Goal: Task Accomplishment & Management: Manage account settings

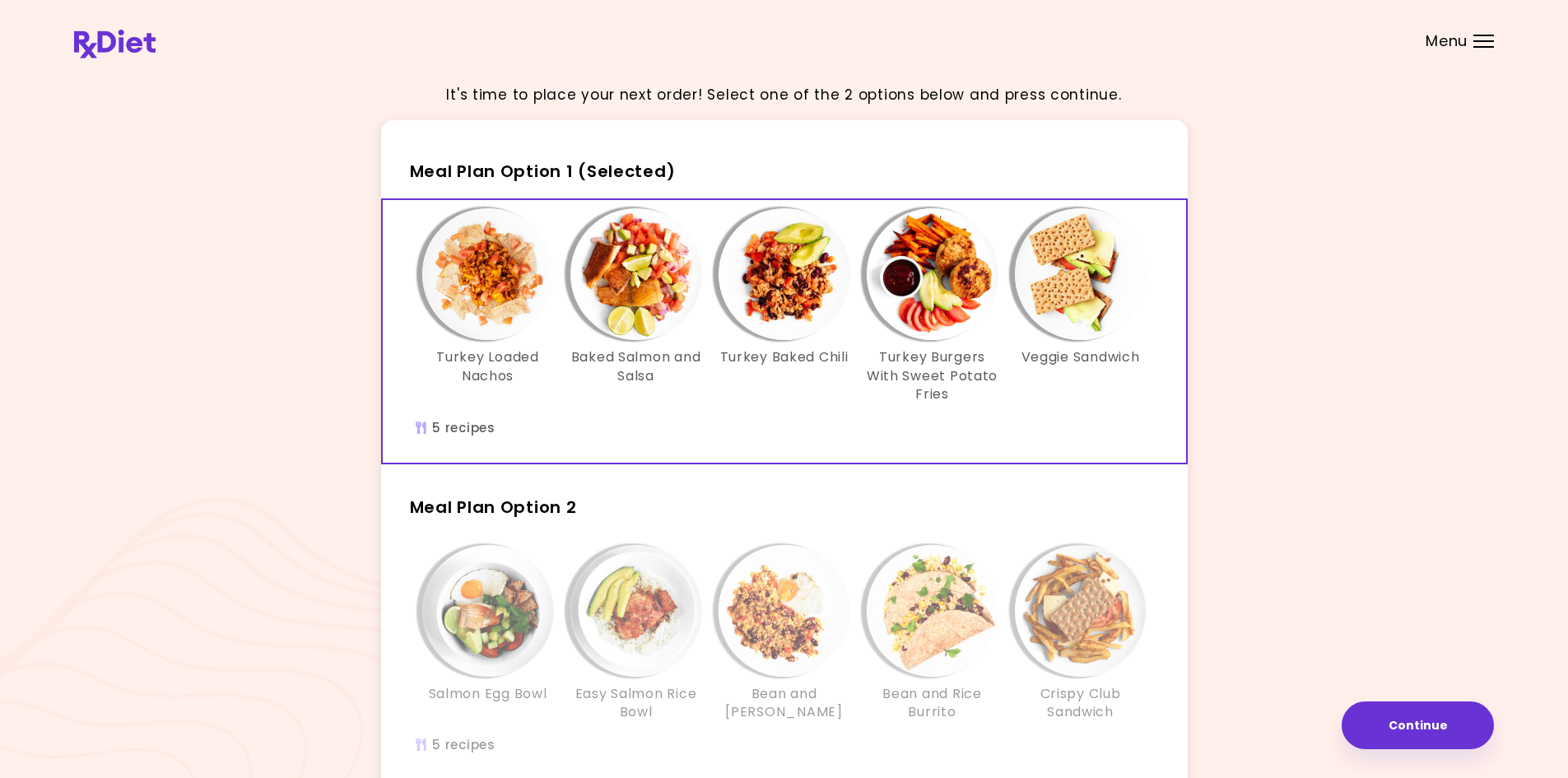
click at [1379, 110] on div "It's time to place your next order! Select one of the 2 options below and press…" at bounding box center [784, 480] width 1420 height 822
click at [488, 292] on img "Info - Turkey Loaded Nachos - Meal Plan Option 1 (Selected)" at bounding box center [488, 274] width 132 height 132
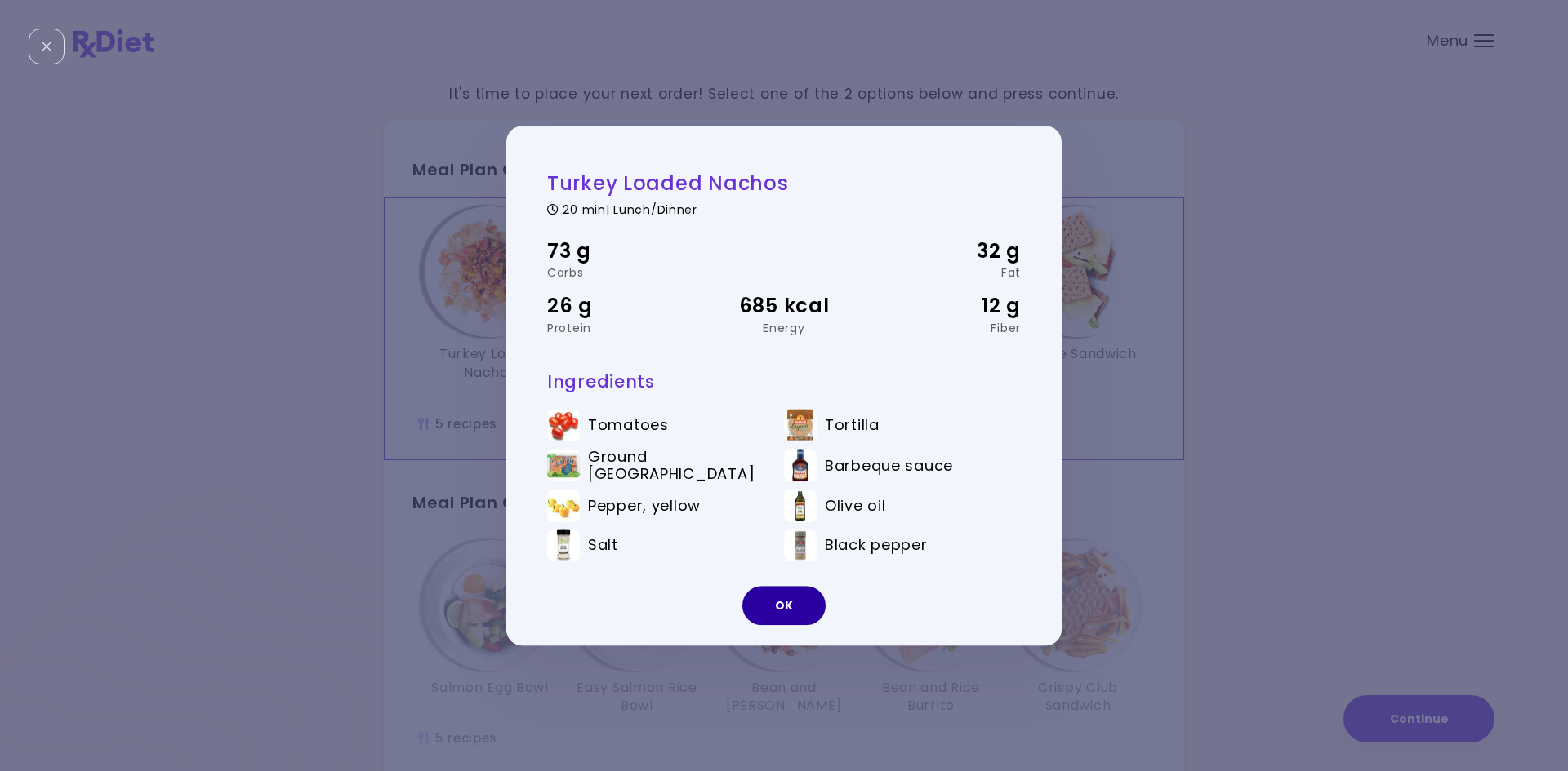
click at [757, 601] on button "OK" at bounding box center [783, 605] width 83 height 39
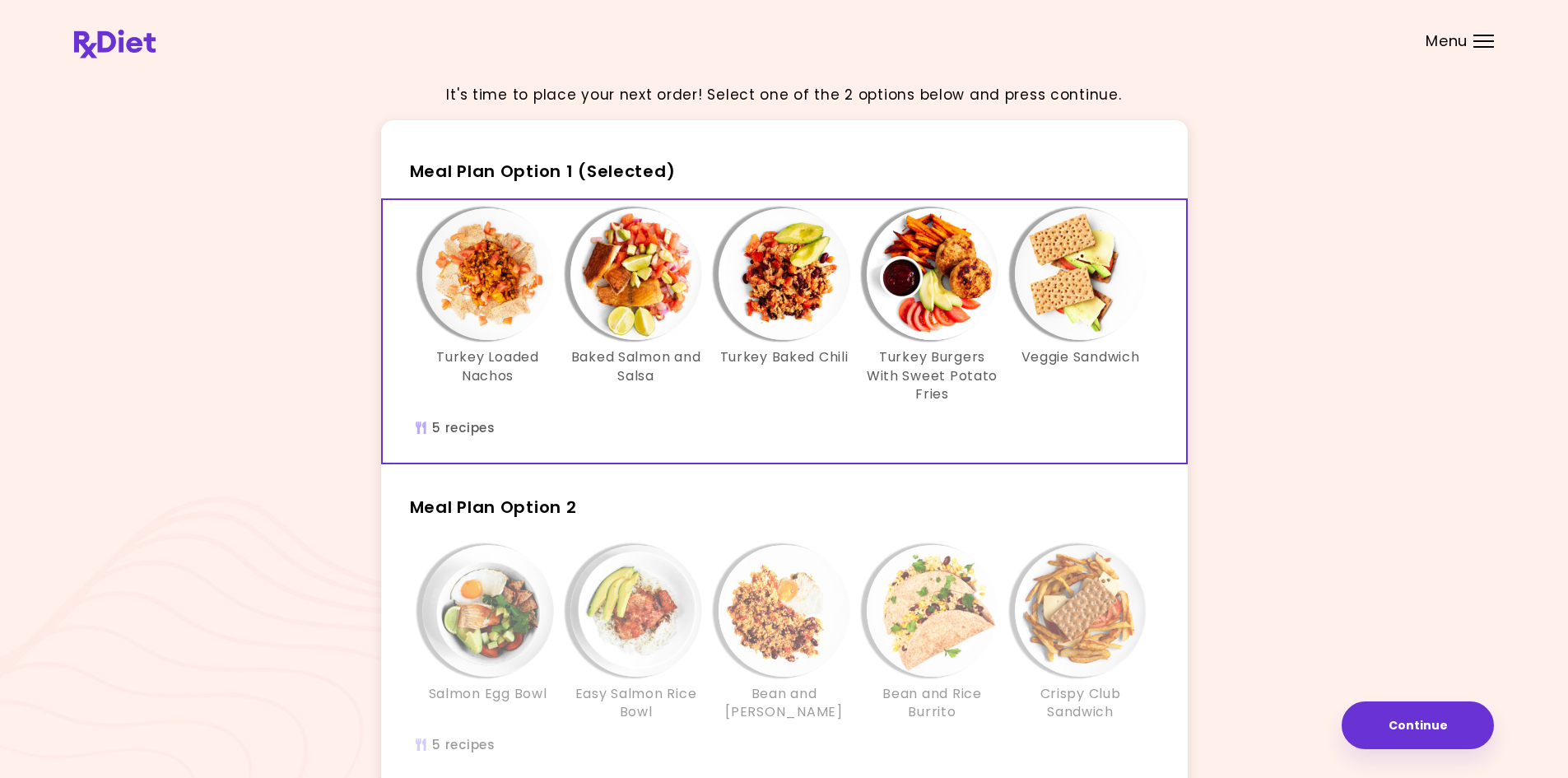
click at [1330, 304] on div "It's time to place your next order! Select one of the 2 options below and press…" at bounding box center [784, 480] width 1420 height 822
click at [128, 53] on img at bounding box center [115, 44] width 82 height 29
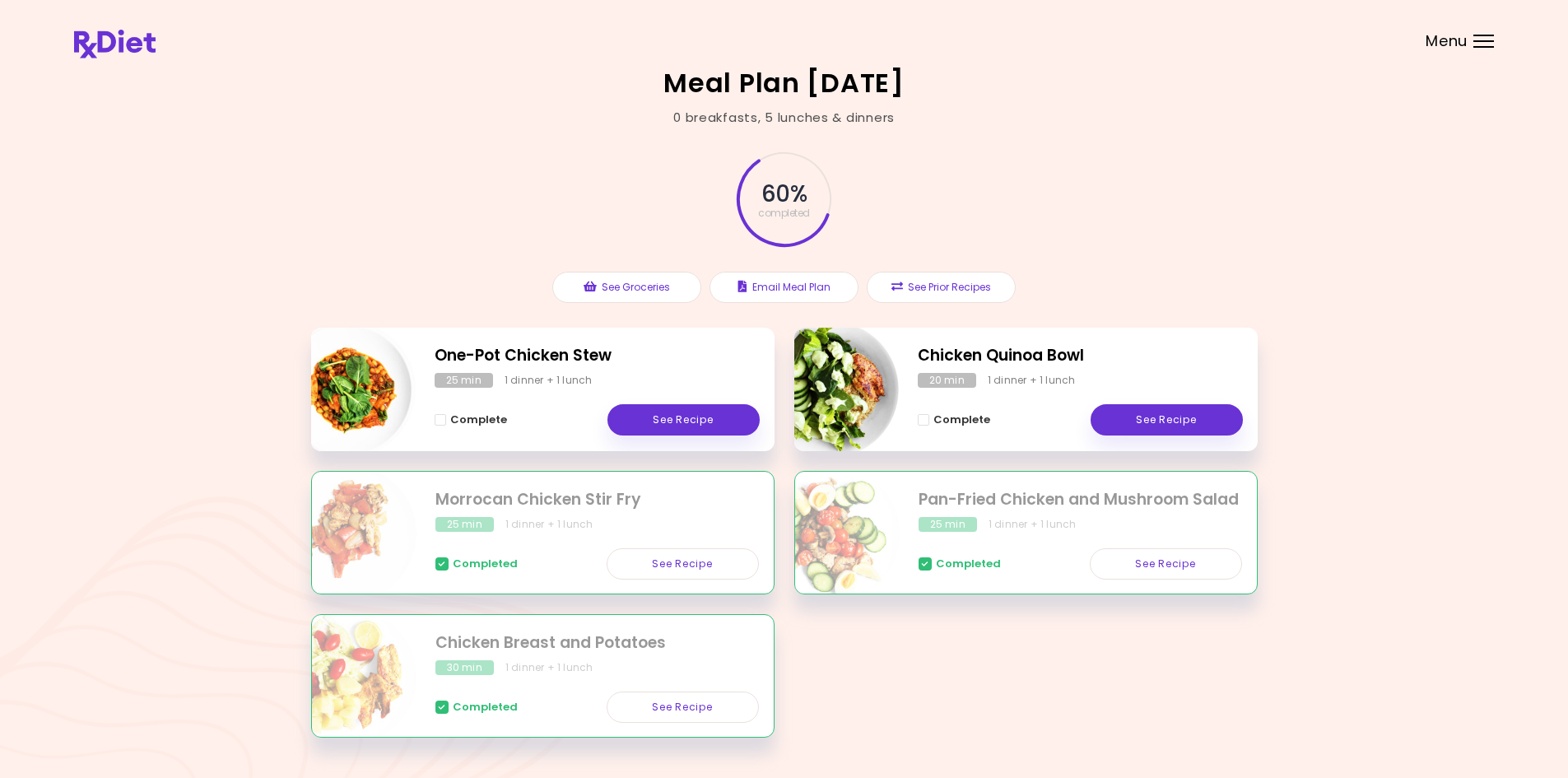
click at [255, 226] on div "Meal Plan [DATE] 0 breakfasts , 5 lunches & dinners 60 % completed See Grocerie…" at bounding box center [784, 413] width 1568 height 827
click at [1460, 159] on div "Meal Plan [DATE] 0 breakfasts , 5 lunches & dinners 60 % completed See Grocerie…" at bounding box center [784, 413] width 1568 height 827
click at [1469, 38] on header at bounding box center [784, 32] width 1568 height 65
click at [1453, 42] on span "Menu" at bounding box center [1446, 41] width 42 height 14
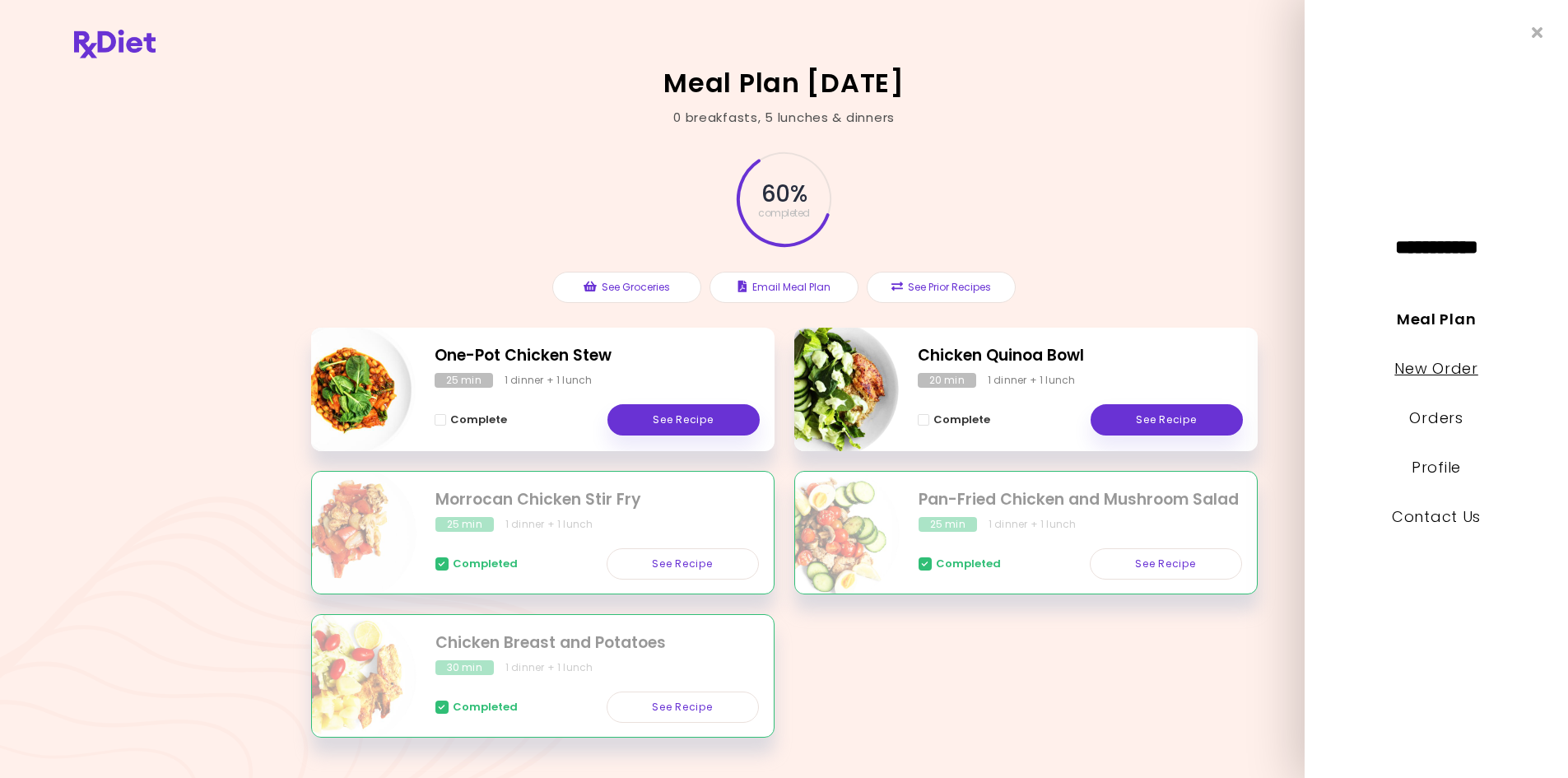
click at [1451, 372] on link "New Order" at bounding box center [1436, 368] width 83 height 20
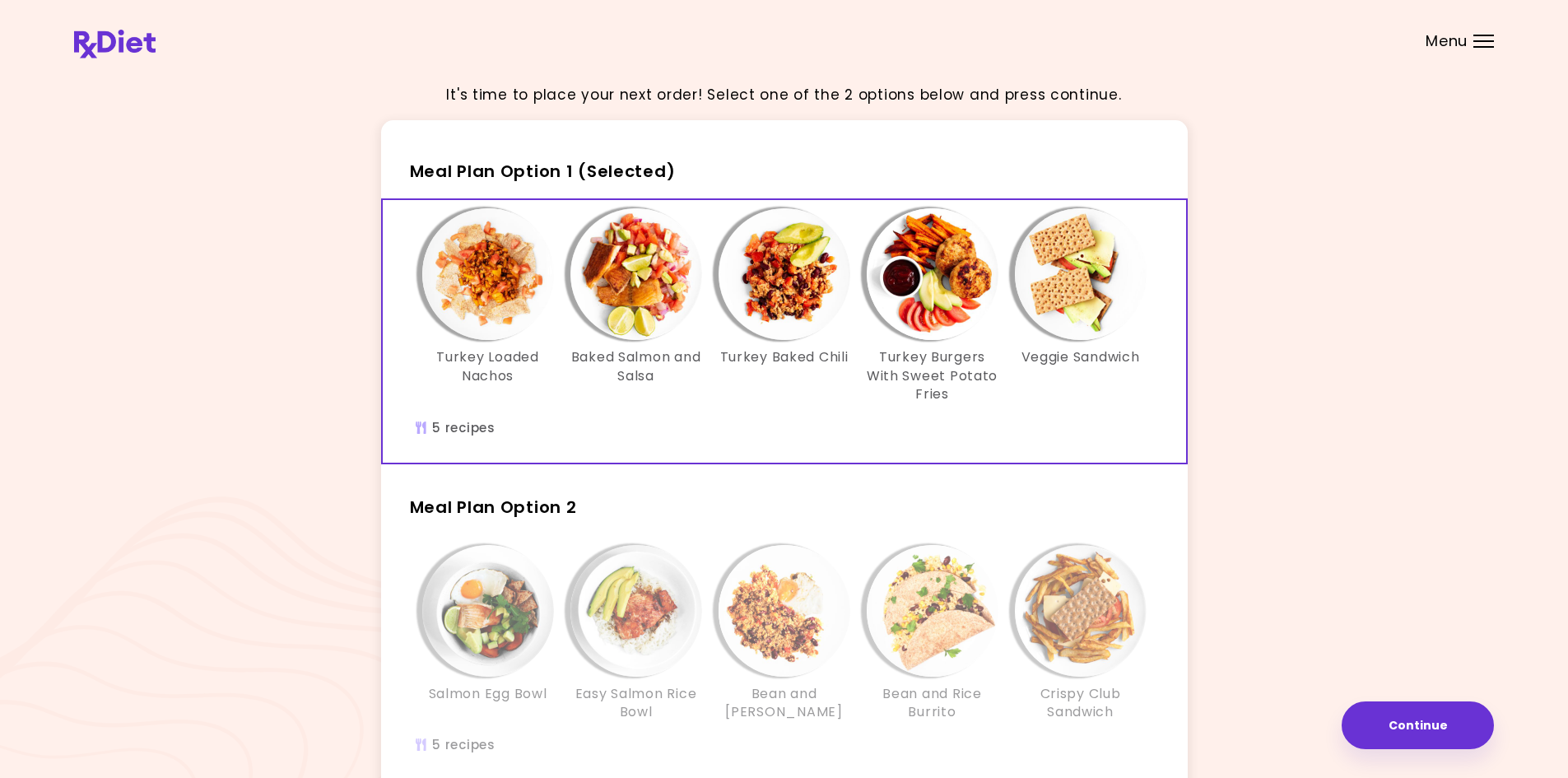
click at [753, 300] on img "Info - Turkey Baked Chili - Meal Plan Option 1 (Selected)" at bounding box center [784, 274] width 132 height 132
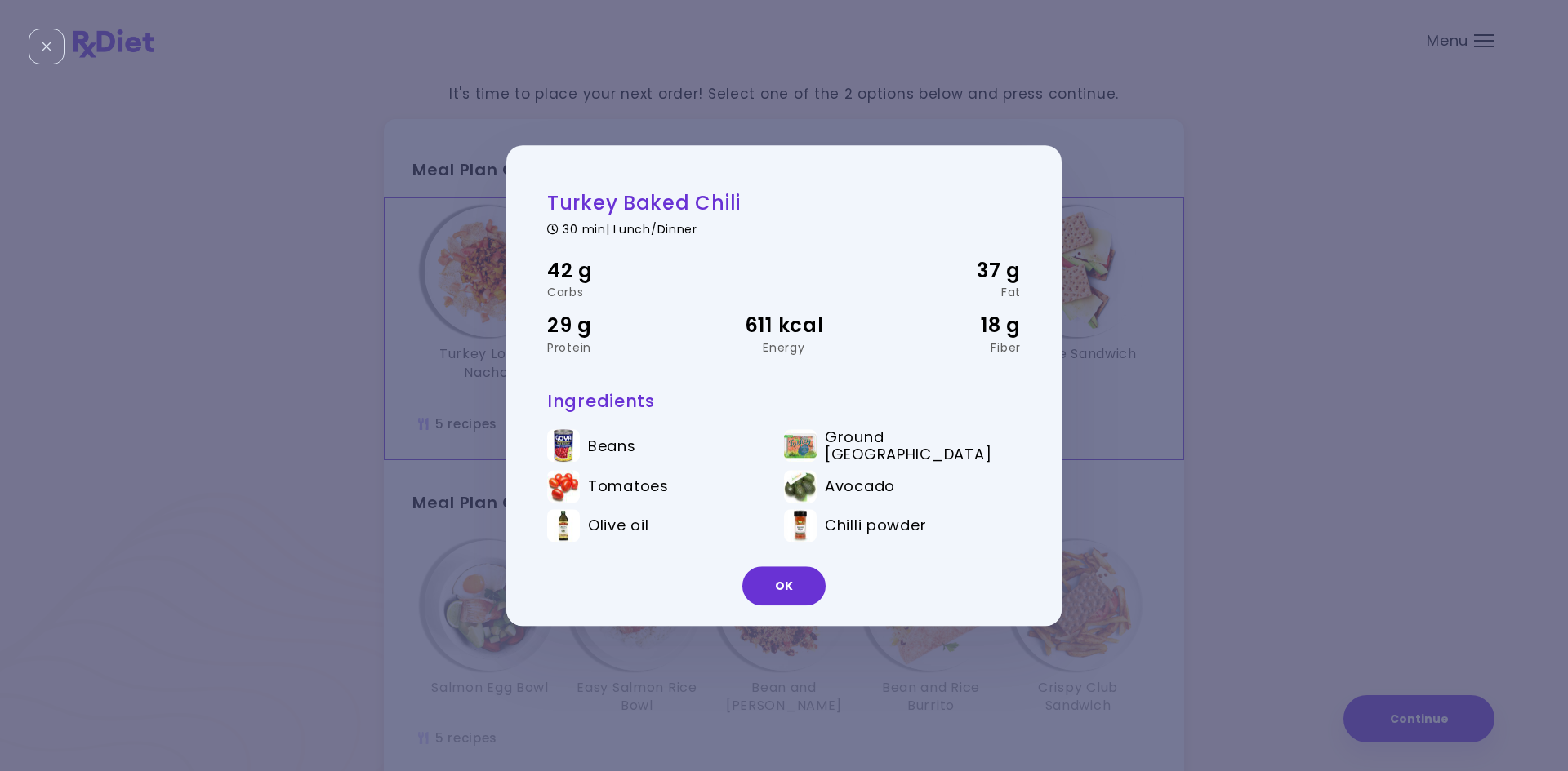
click at [777, 576] on button "OK" at bounding box center [783, 586] width 83 height 39
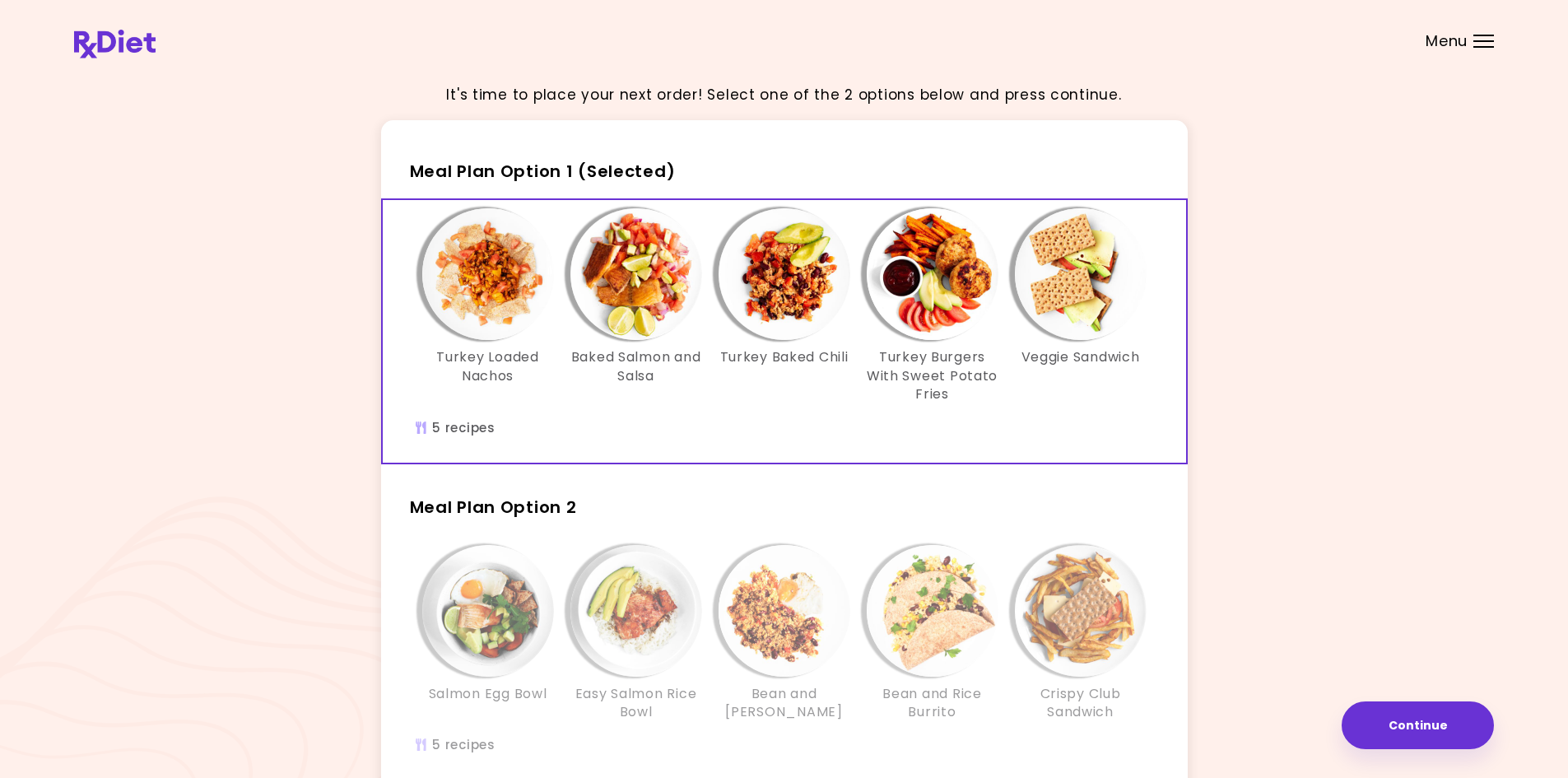
click at [1446, 43] on span "Menu" at bounding box center [1446, 41] width 42 height 14
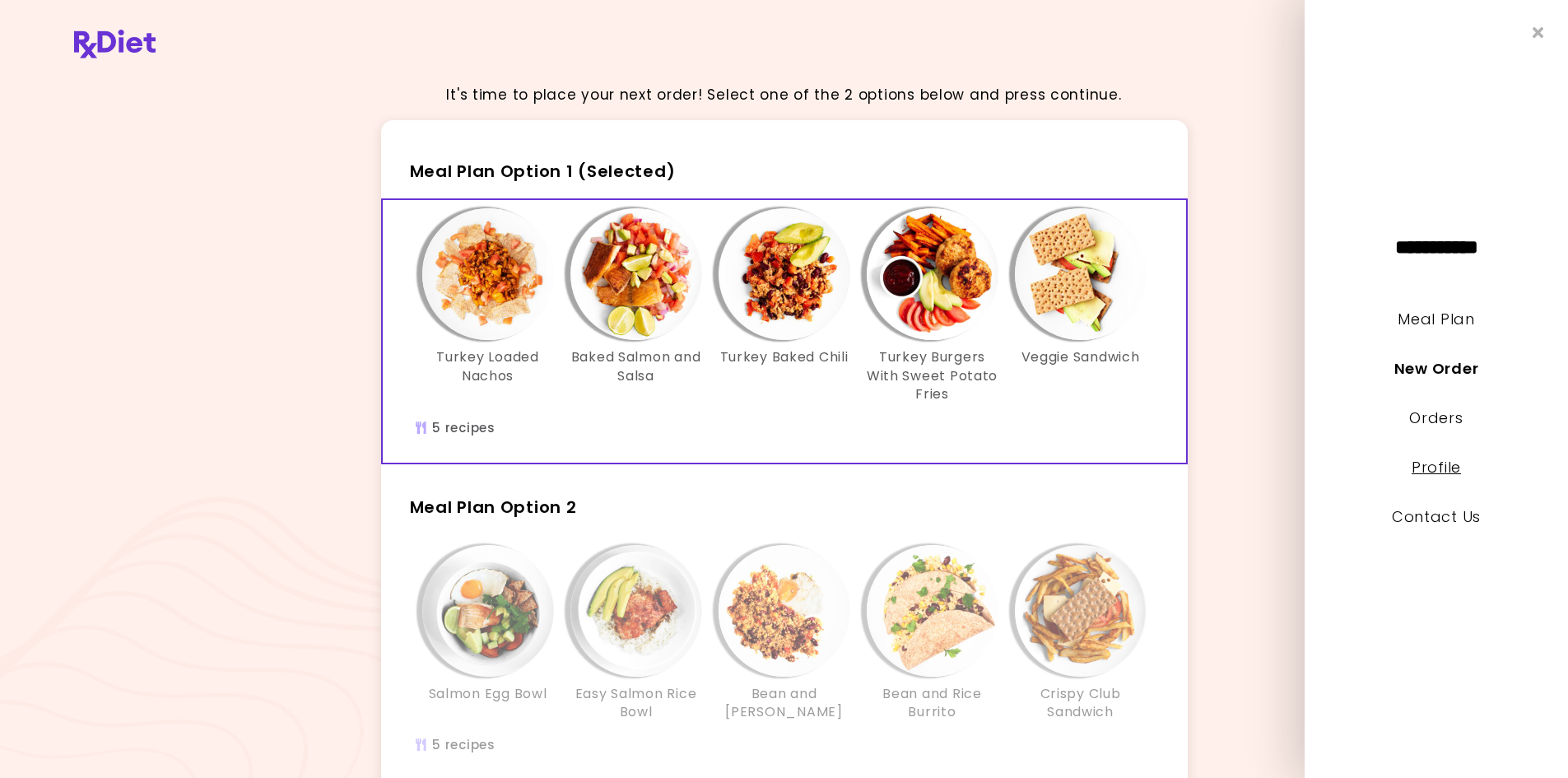
click at [1445, 475] on link "Profile" at bounding box center [1436, 468] width 49 height 20
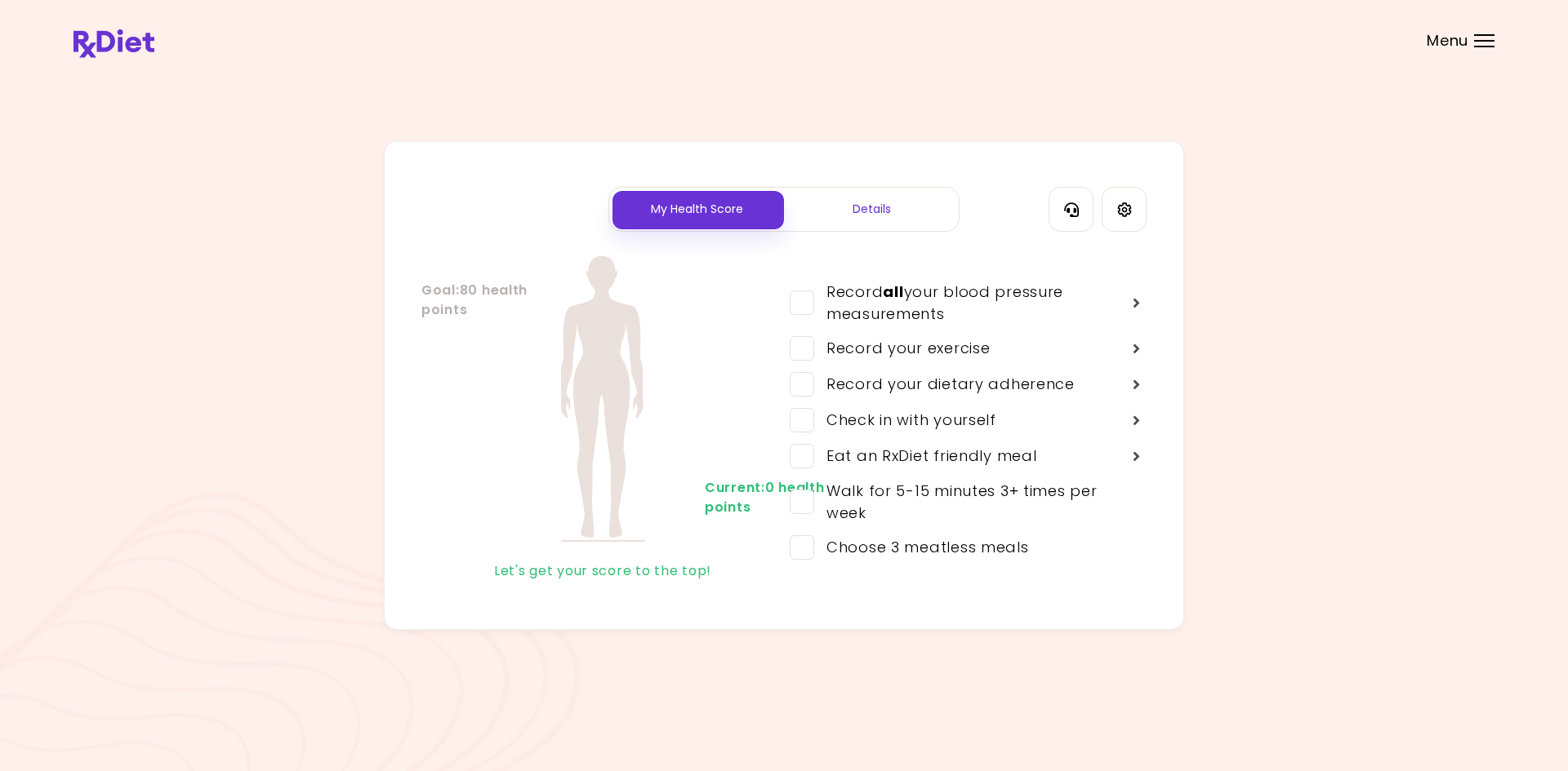
drag, startPoint x: 1385, startPoint y: 153, endPoint x: 985, endPoint y: 33, distance: 417.6
click at [1384, 153] on div "My Health Score Details Goal : 80 health points Current : 0 health points Let's…" at bounding box center [783, 386] width 1420 height 489
